Goal: Transaction & Acquisition: Purchase product/service

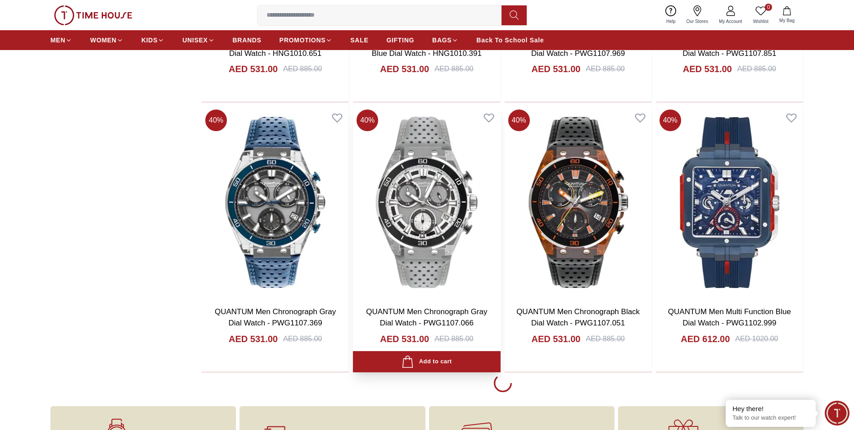
scroll to position [1486, 0]
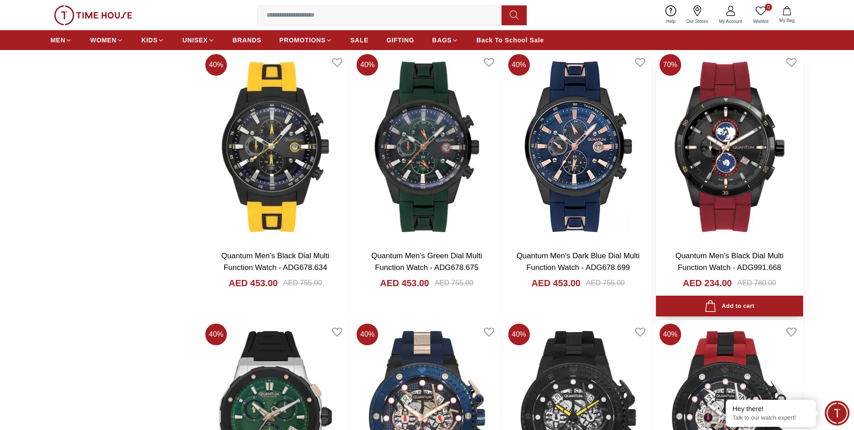
scroll to position [2612, 0]
click at [736, 304] on div "Add to cart" at bounding box center [730, 306] width 50 height 12
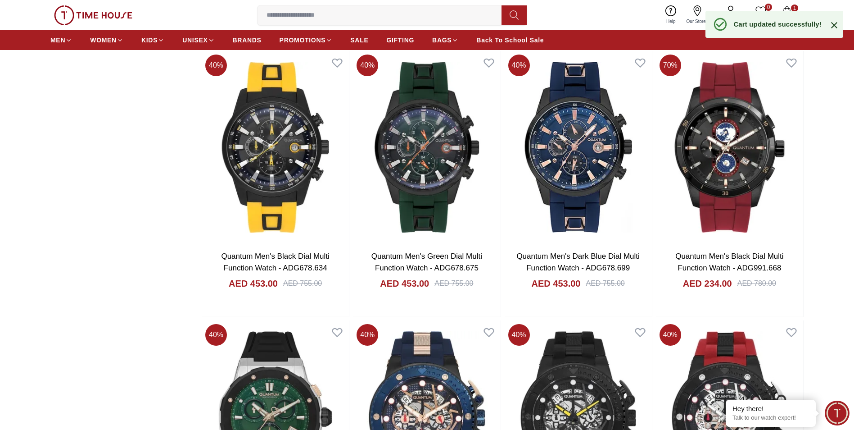
click at [836, 27] on icon at bounding box center [834, 25] width 6 height 6
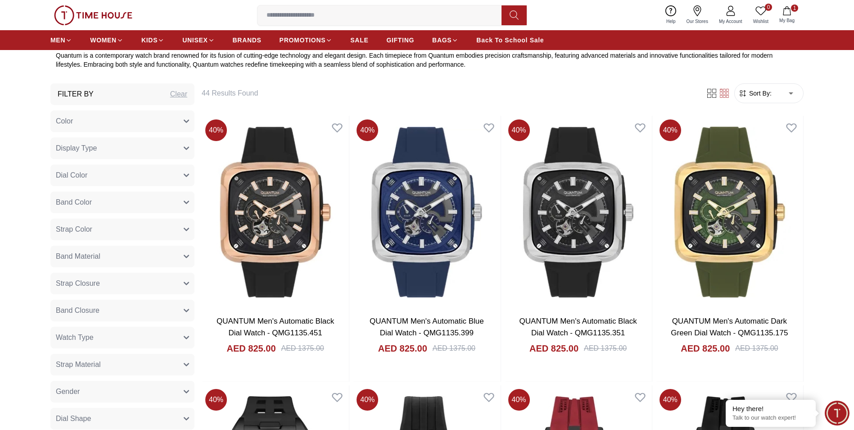
scroll to position [405, 0]
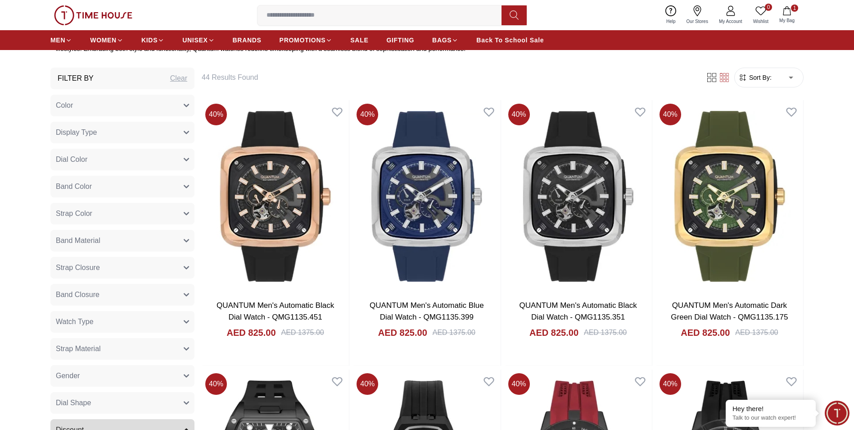
click at [137, 327] on button "Watch Type" at bounding box center [122, 322] width 144 height 22
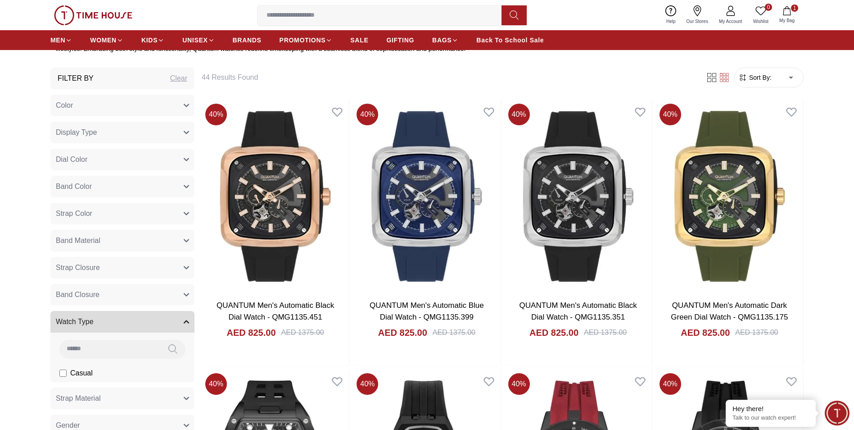
click at [140, 327] on button "Watch Type" at bounding box center [122, 322] width 144 height 22
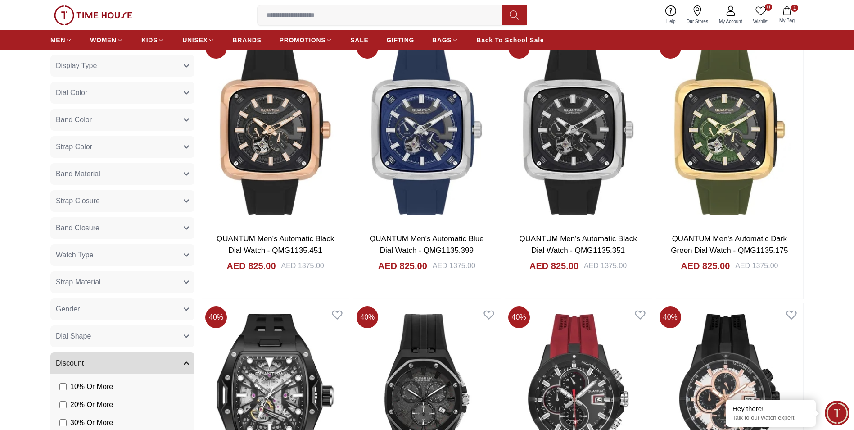
scroll to position [495, 0]
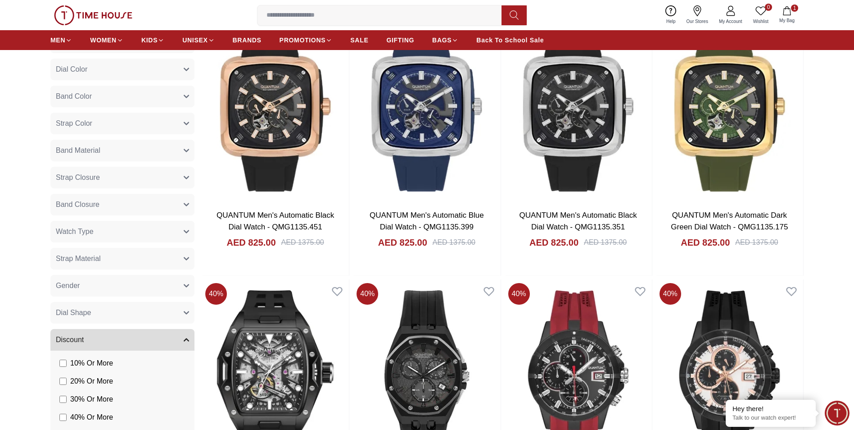
click at [165, 283] on button "Gender" at bounding box center [122, 286] width 144 height 22
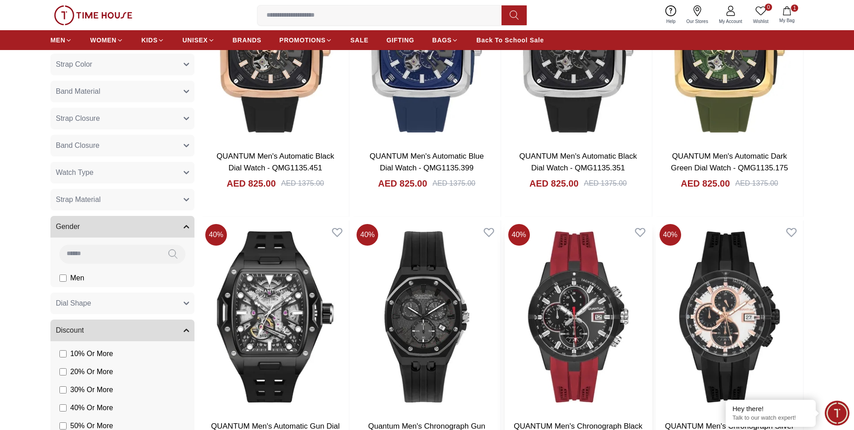
scroll to position [541, 0]
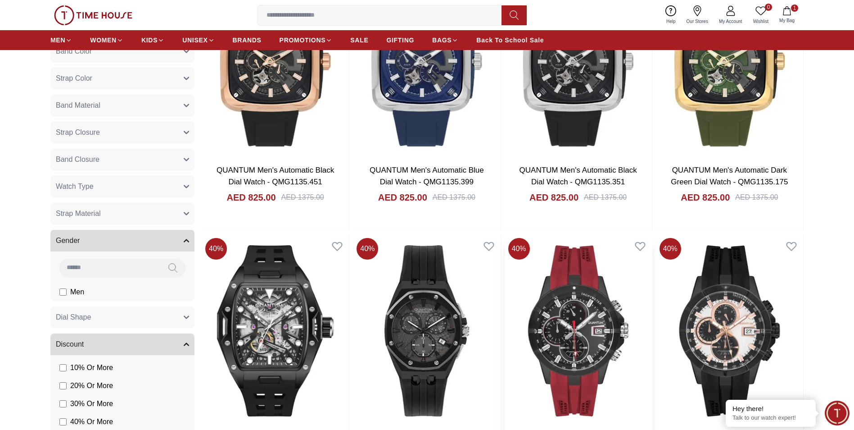
click at [570, 289] on img at bounding box center [578, 330] width 147 height 193
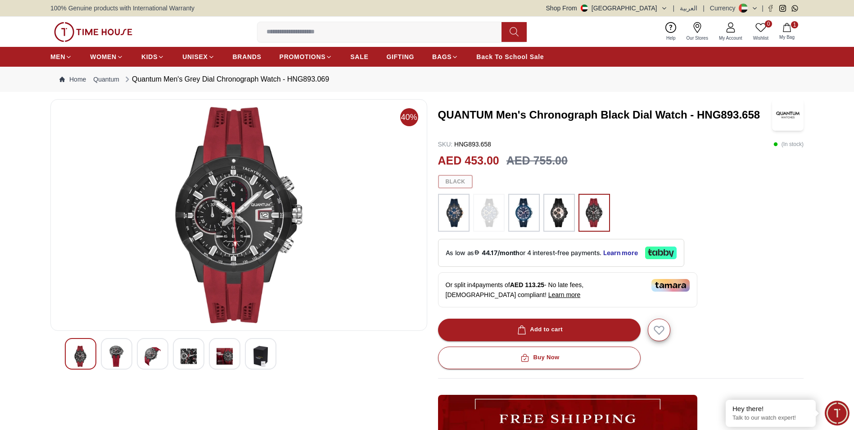
click at [259, 350] on img at bounding box center [261, 355] width 16 height 21
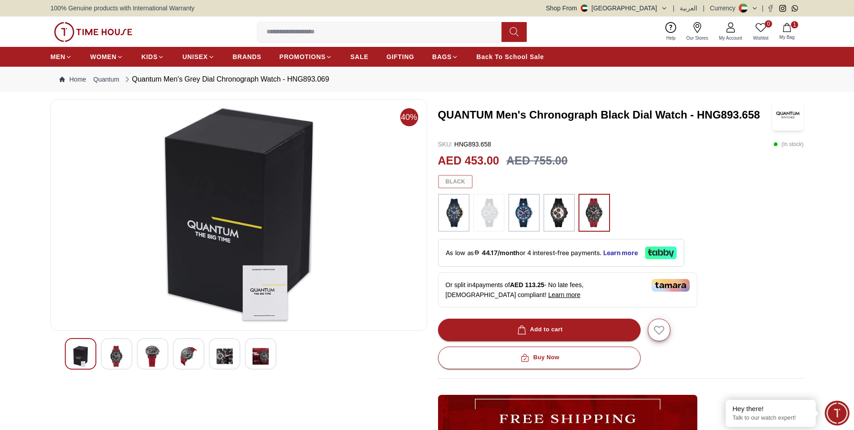
click at [221, 357] on img at bounding box center [225, 355] width 16 height 21
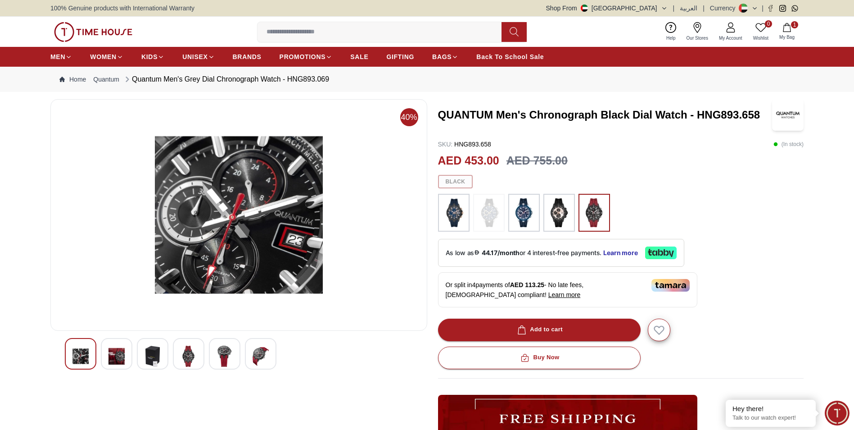
click at [195, 358] on img at bounding box center [189, 355] width 16 height 21
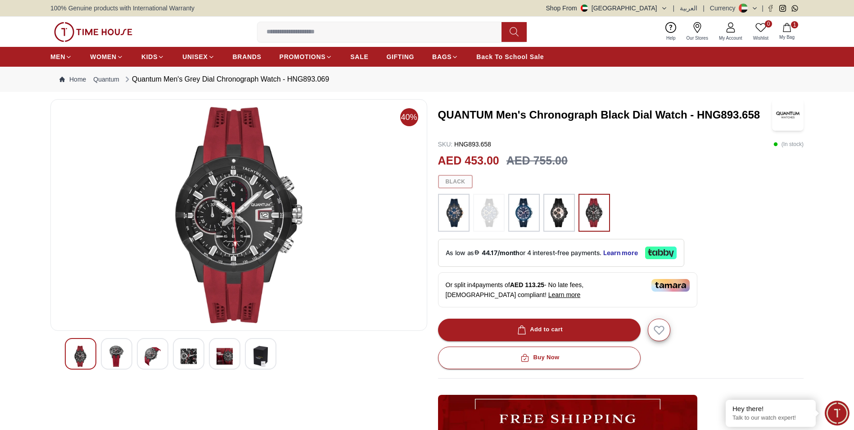
click at [143, 356] on div at bounding box center [153, 354] width 32 height 32
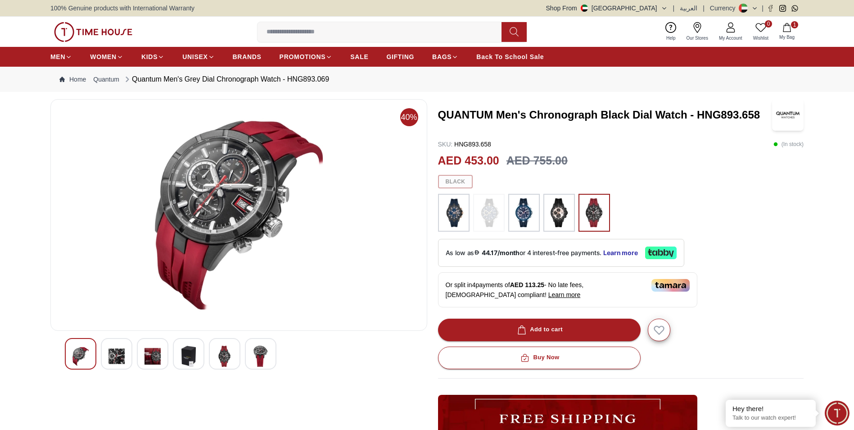
click at [115, 359] on img at bounding box center [117, 355] width 16 height 21
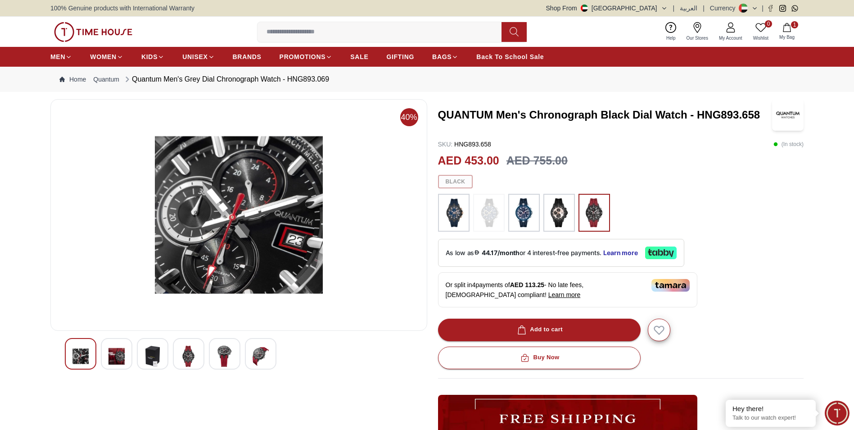
click at [81, 362] on img at bounding box center [81, 355] width 16 height 21
click at [191, 359] on img at bounding box center [189, 355] width 16 height 21
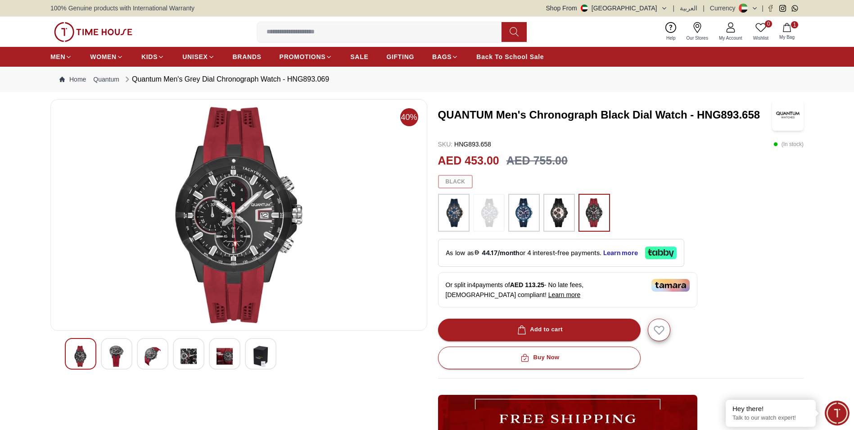
click at [232, 356] on img at bounding box center [225, 355] width 16 height 21
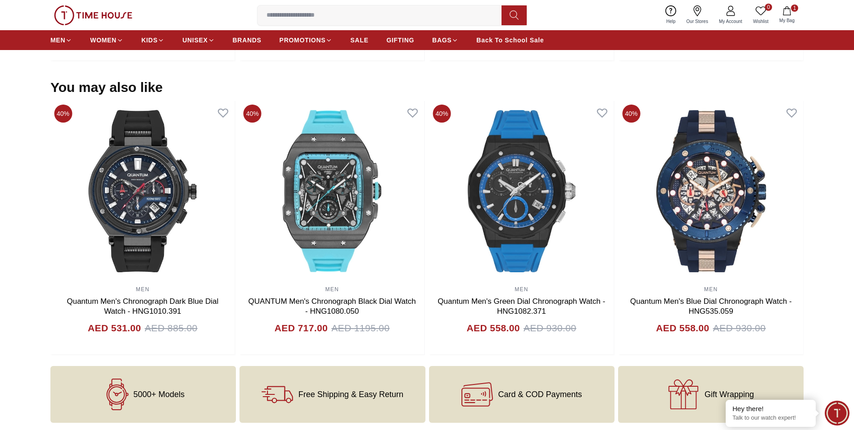
scroll to position [856, 0]
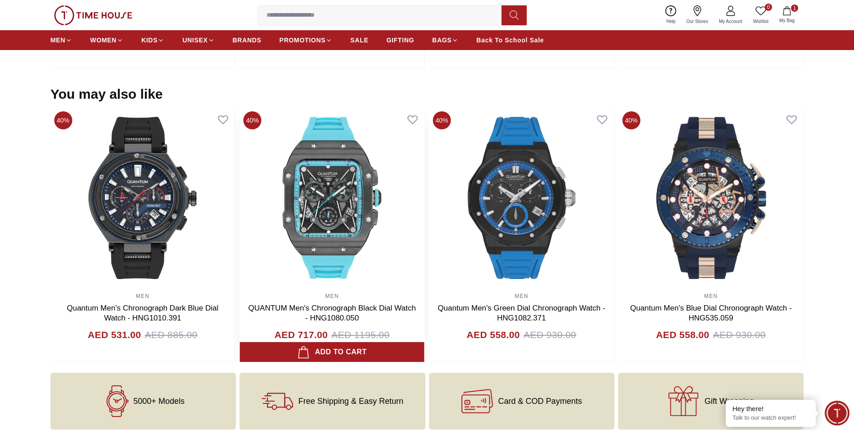
click at [344, 224] on img at bounding box center [332, 198] width 185 height 180
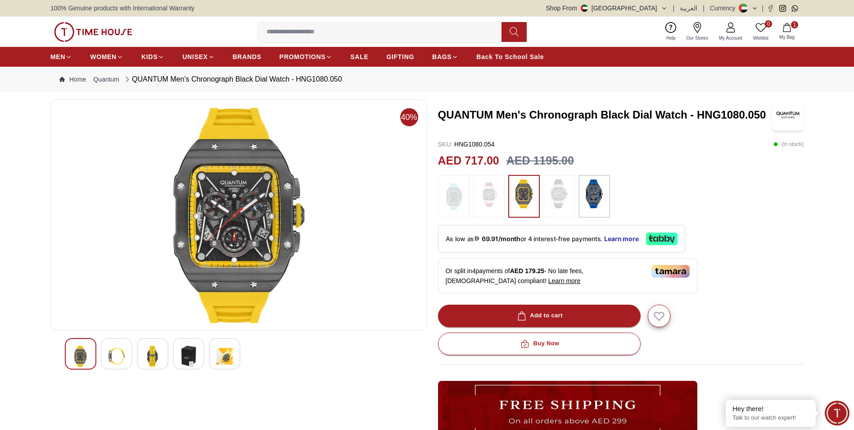
click at [159, 357] on img at bounding box center [153, 355] width 16 height 21
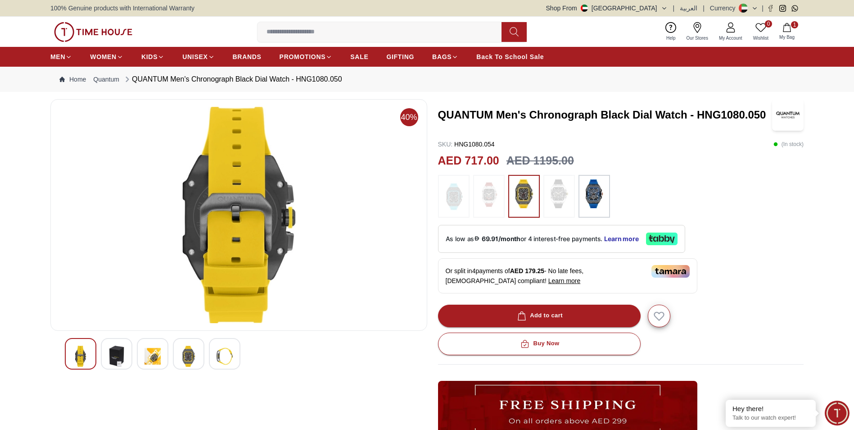
click at [119, 357] on img at bounding box center [117, 355] width 16 height 21
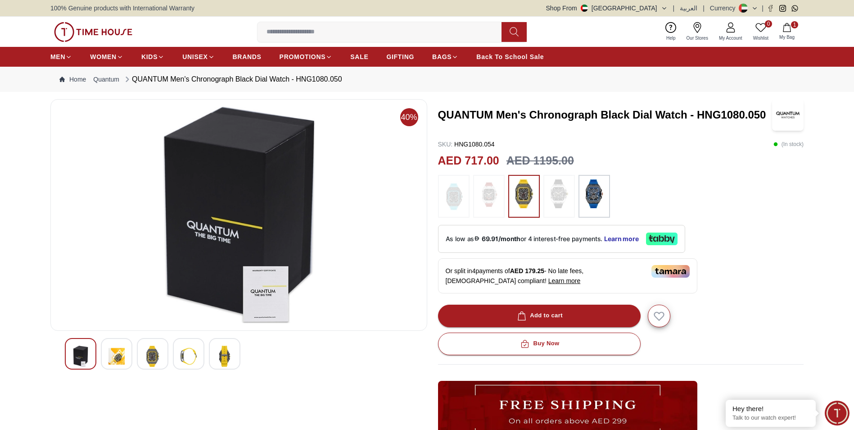
click at [220, 354] on img at bounding box center [225, 355] width 16 height 21
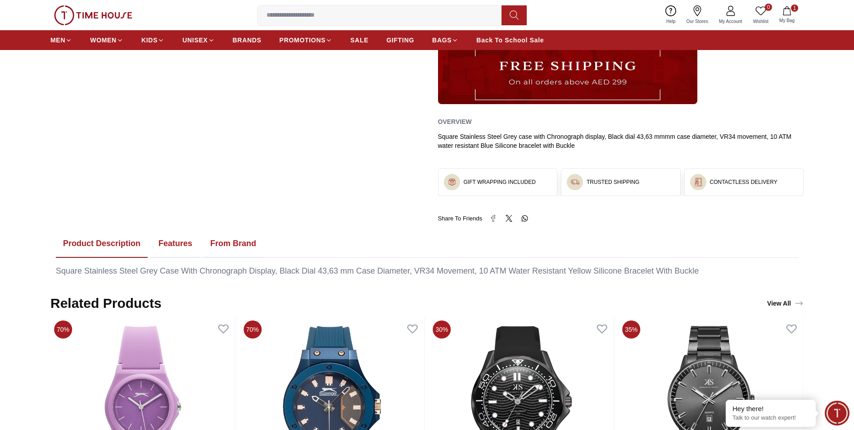
scroll to position [405, 0]
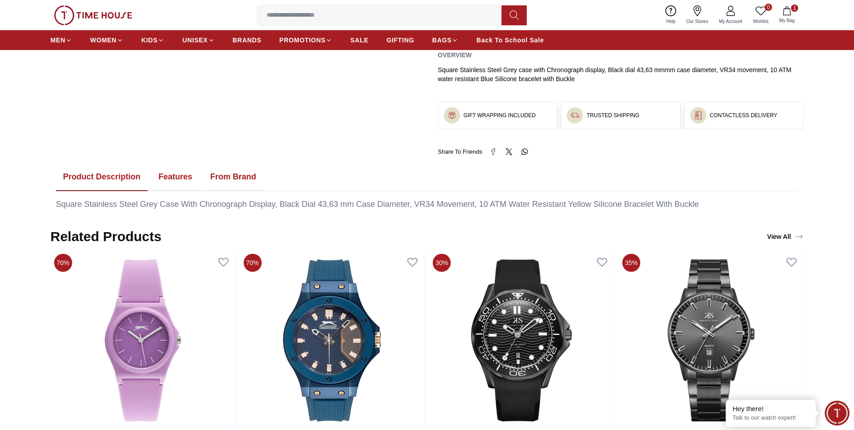
click at [157, 176] on button "Features" at bounding box center [175, 177] width 48 height 28
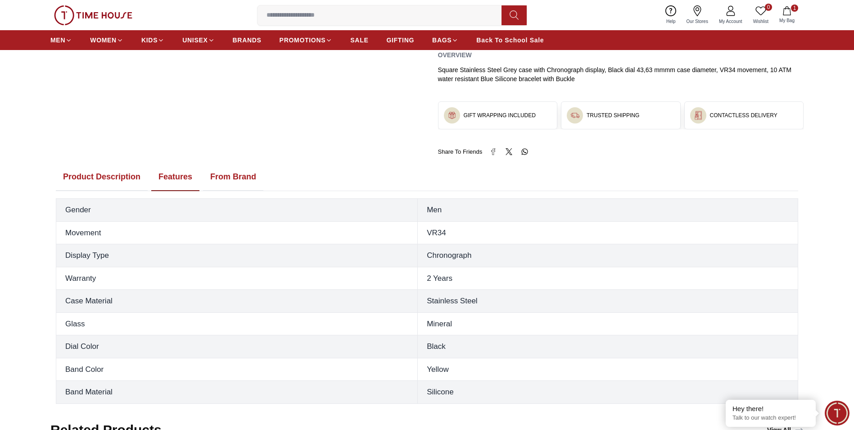
click at [95, 178] on button "Product Description" at bounding box center [102, 177] width 92 height 28
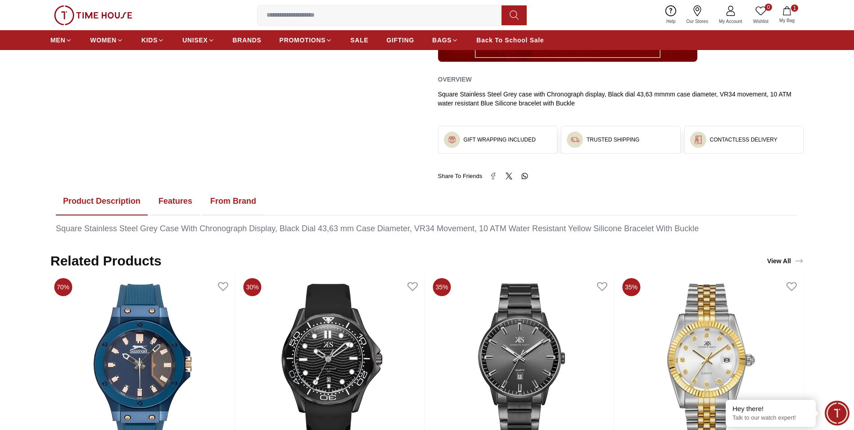
scroll to position [360, 0]
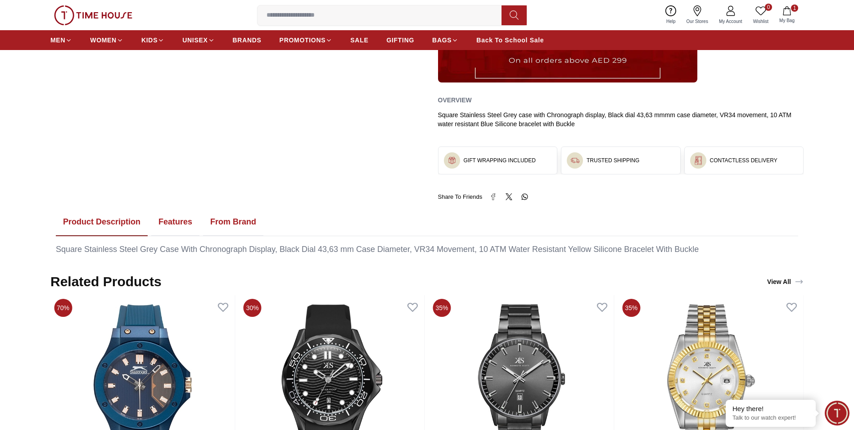
click at [183, 218] on button "Features" at bounding box center [175, 222] width 48 height 28
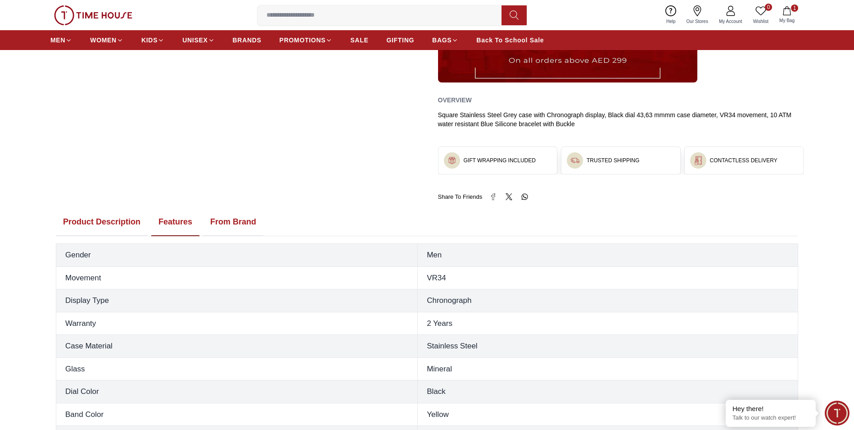
click at [126, 219] on button "Product Description" at bounding box center [102, 222] width 92 height 28
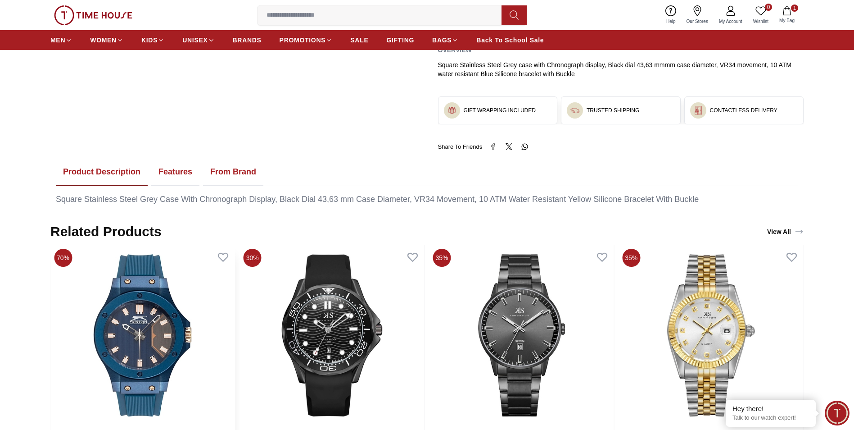
scroll to position [405, 0]
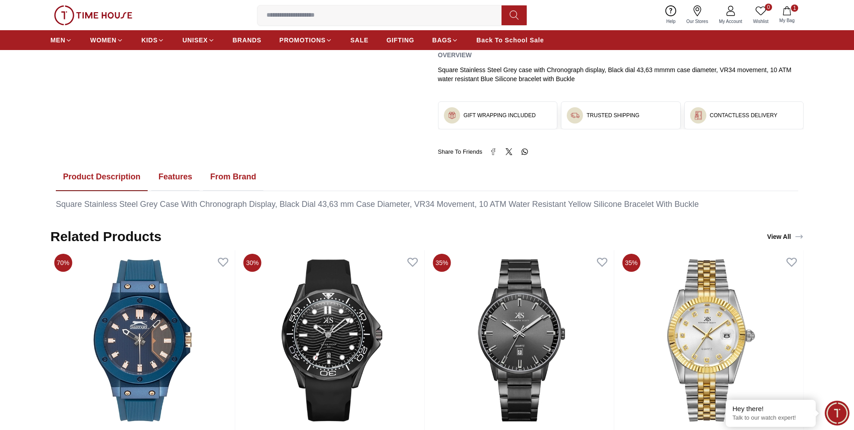
click at [245, 174] on button "From Brand" at bounding box center [233, 177] width 60 height 28
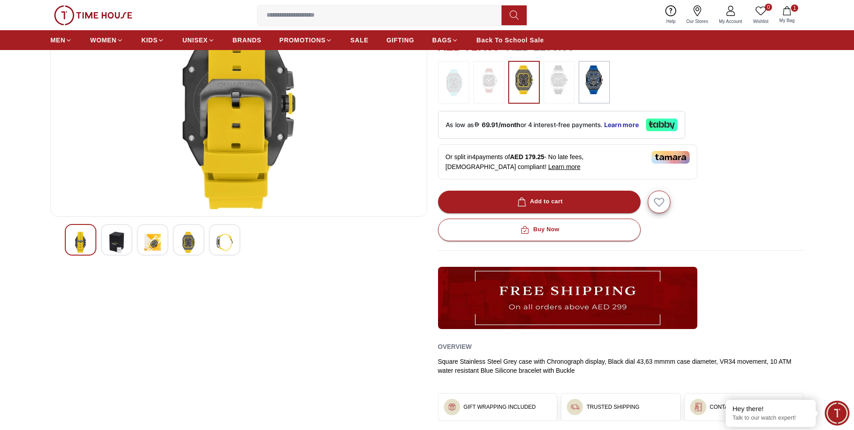
scroll to position [0, 0]
